Goal: Communication & Community: Answer question/provide support

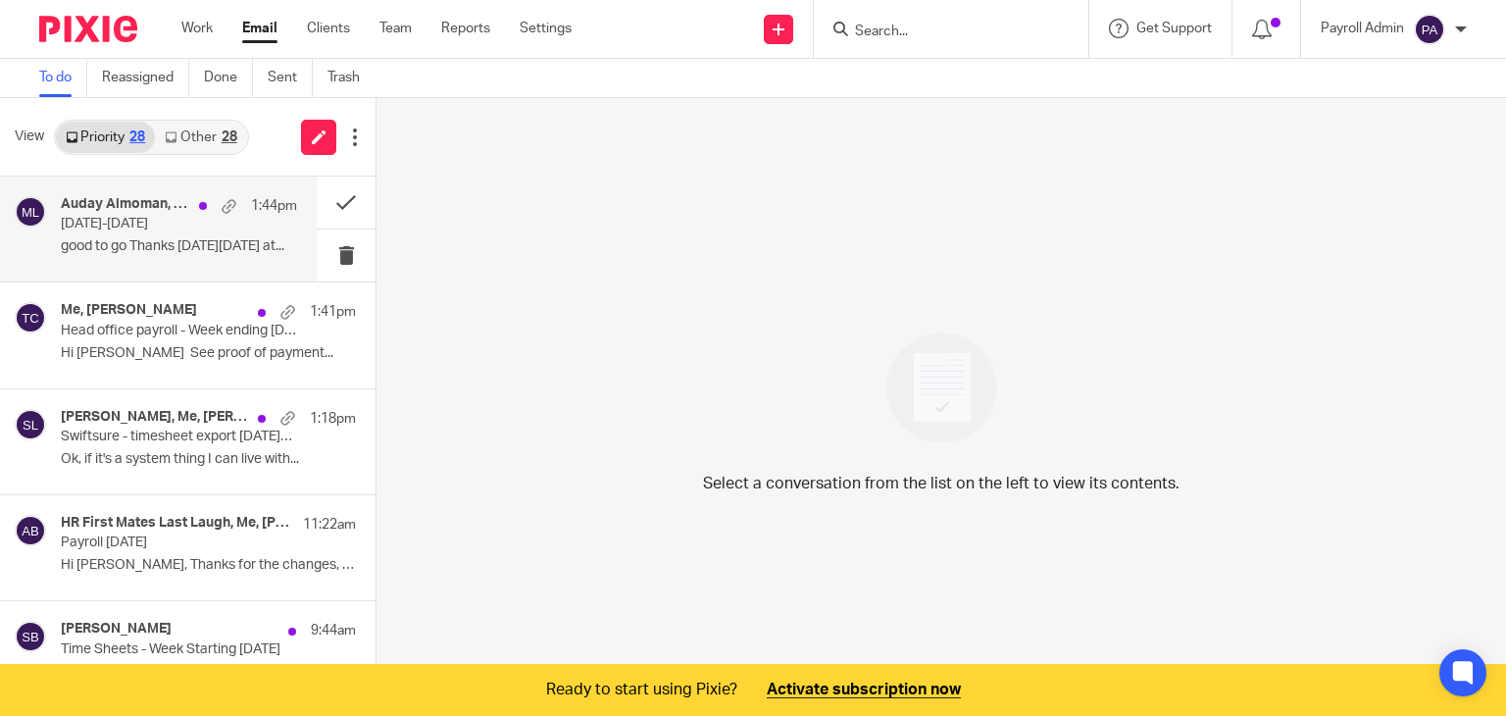
click at [131, 213] on div "Auday Almoman, Me 1:44pm" at bounding box center [179, 206] width 236 height 20
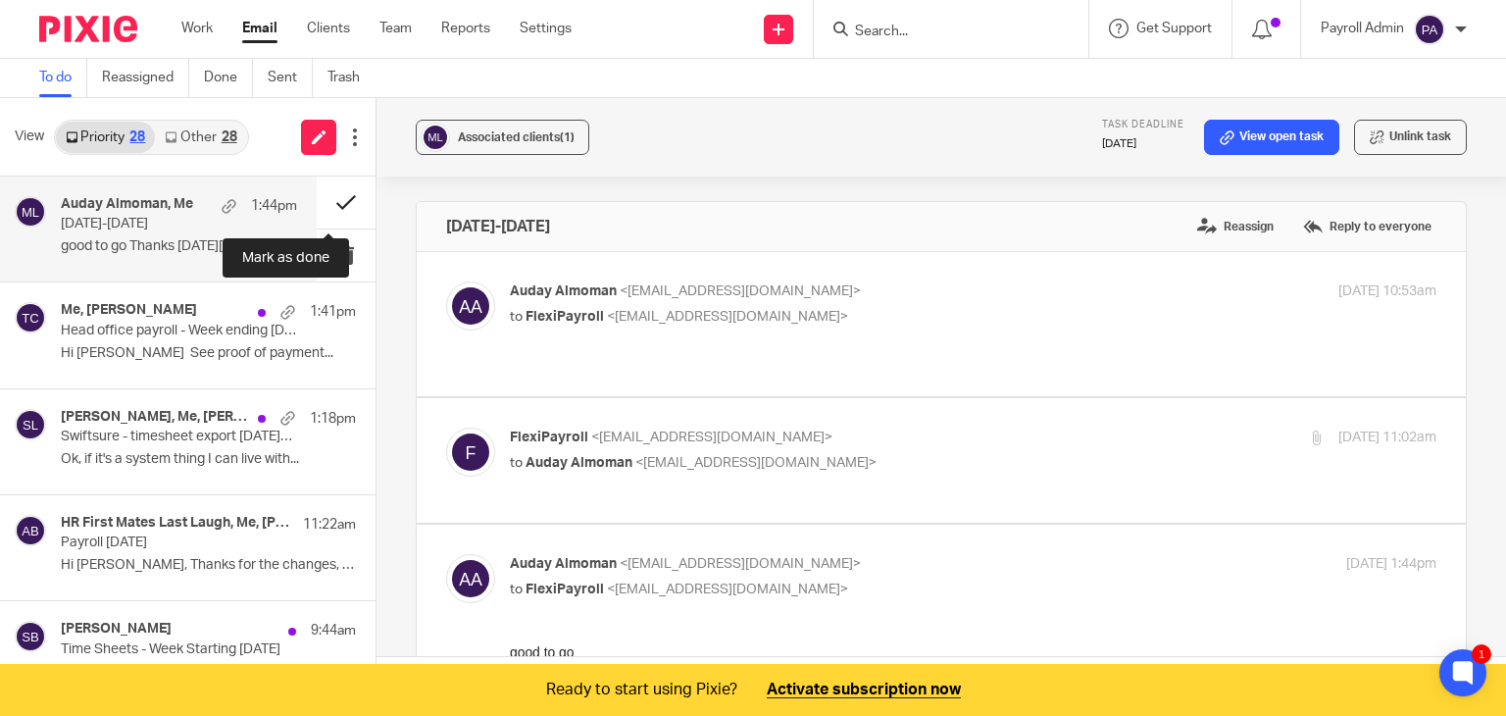
click at [322, 200] on button at bounding box center [346, 202] width 59 height 52
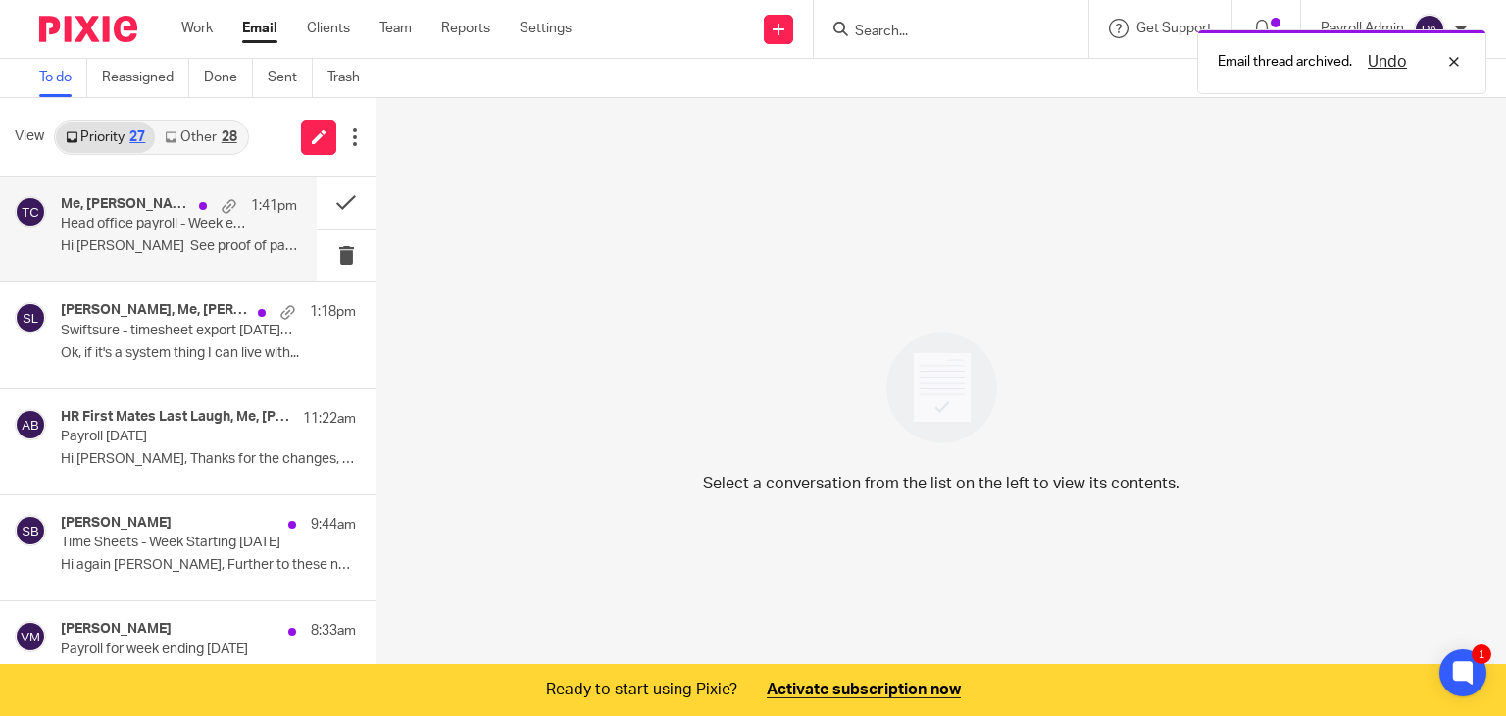
click at [153, 202] on h4 "Me, [PERSON_NAME]" at bounding box center [125, 204] width 128 height 17
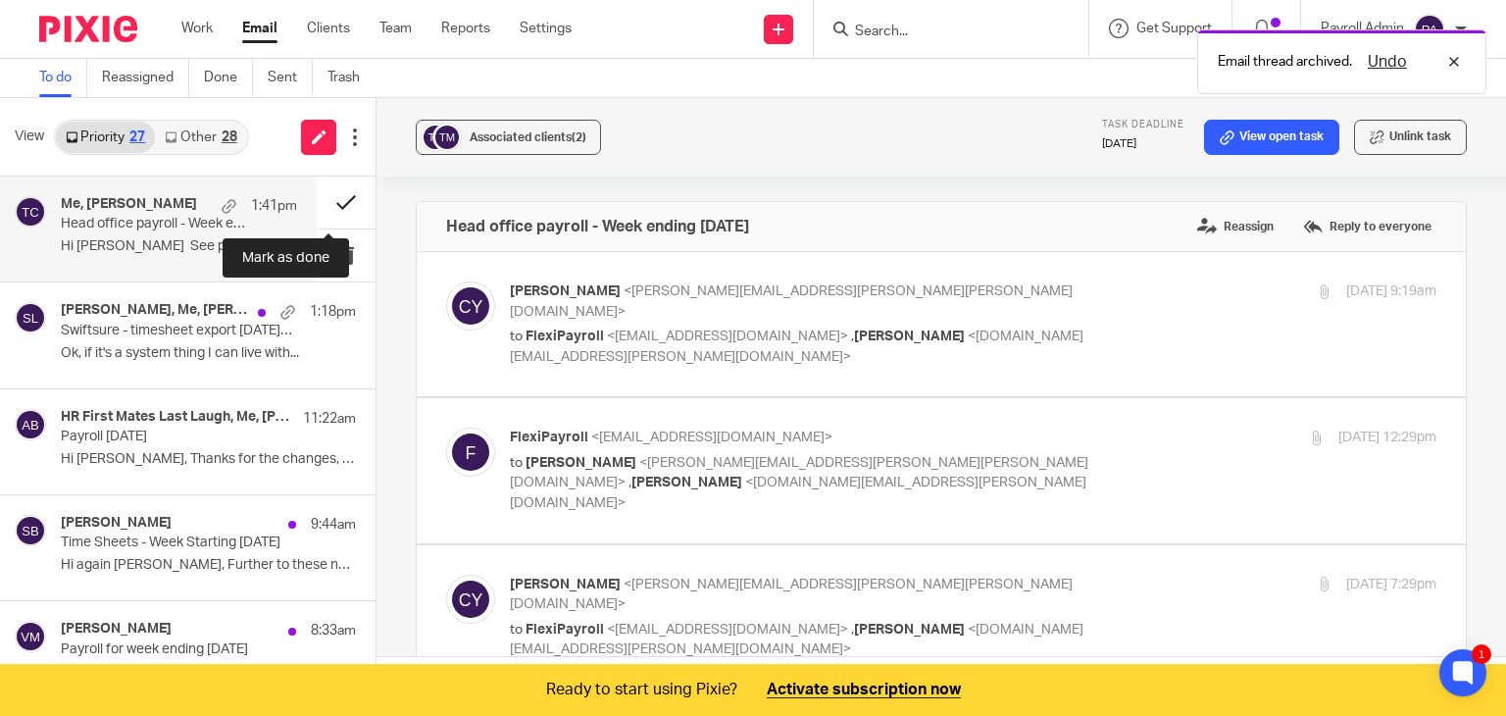
click at [323, 202] on button at bounding box center [346, 202] width 59 height 52
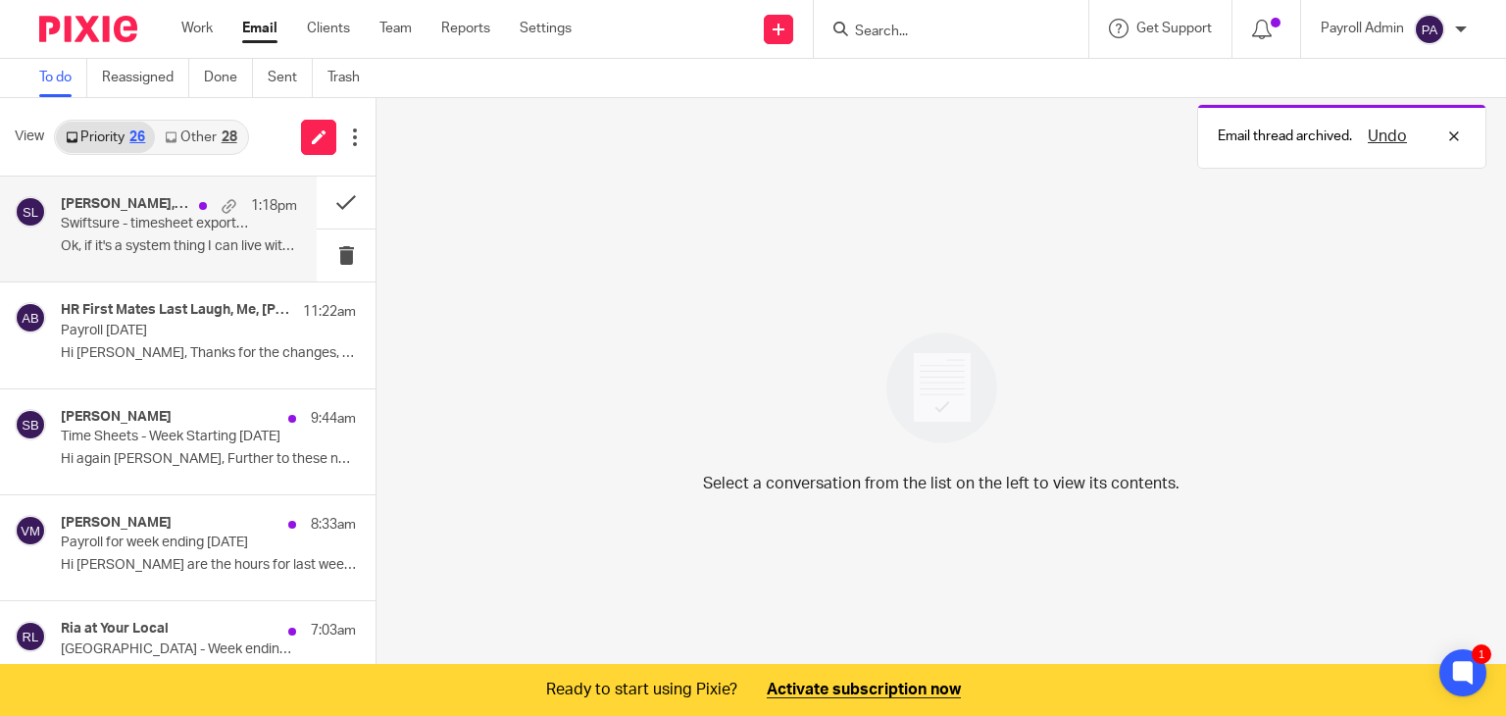
click at [125, 224] on p "Swiftsure - timesheet export [DATE]-[DATE]" at bounding box center [155, 224] width 189 height 17
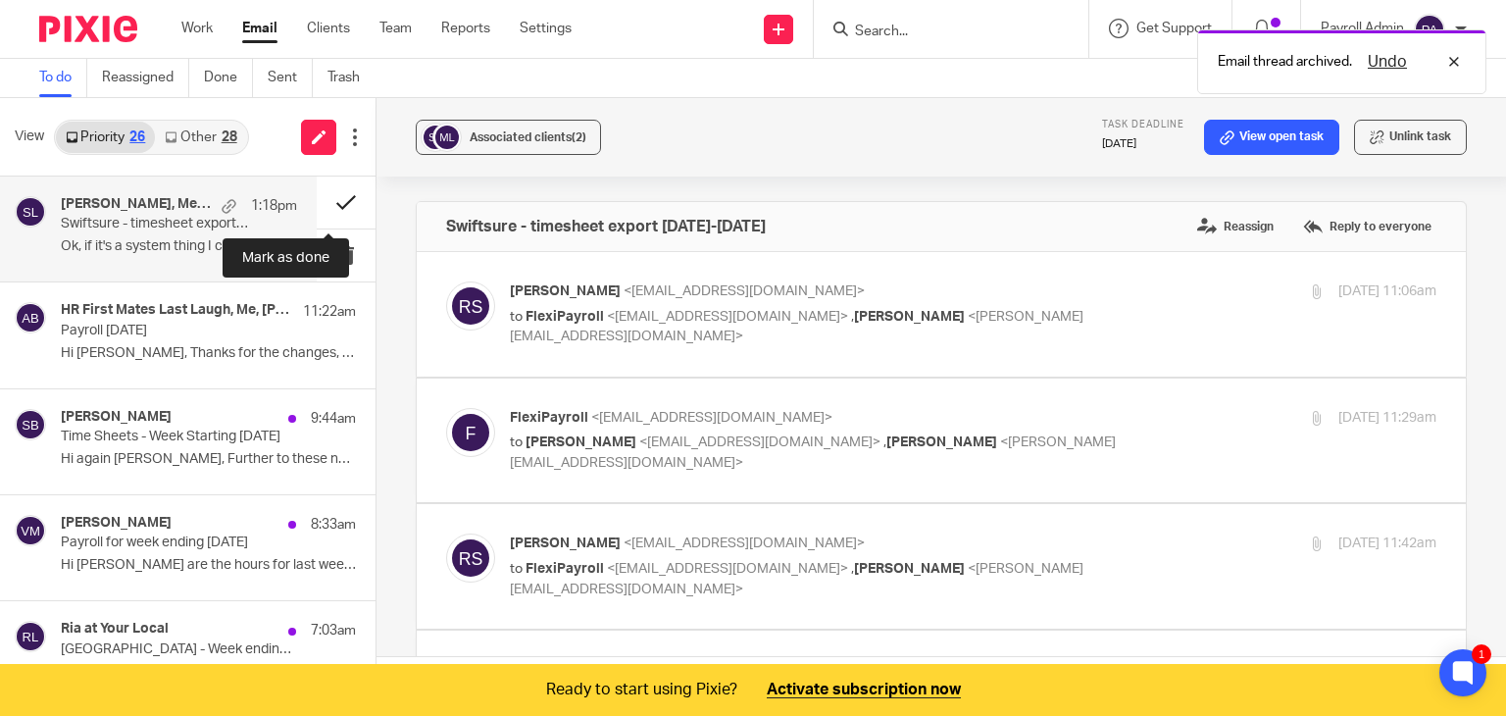
click at [328, 198] on button at bounding box center [346, 202] width 59 height 52
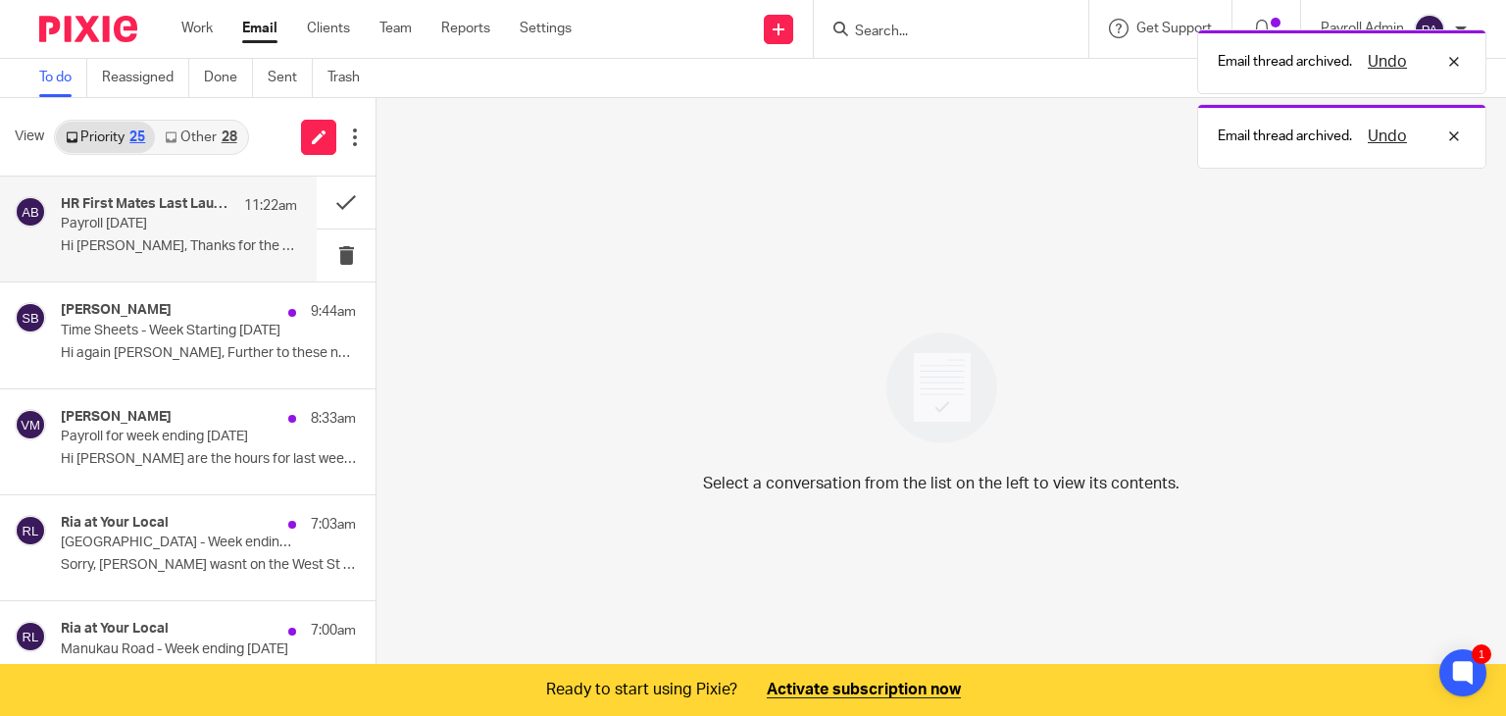
click at [106, 229] on p "Payroll [DATE]" at bounding box center [155, 224] width 189 height 17
